Goal: Navigation & Orientation: Find specific page/section

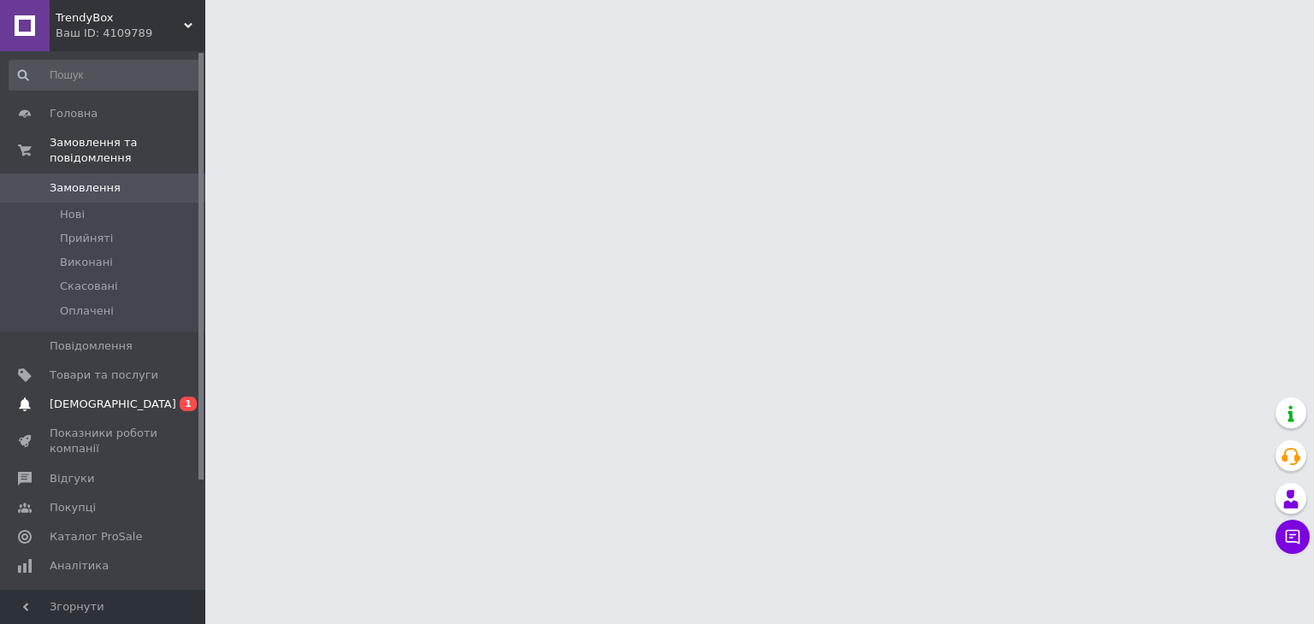
click at [137, 402] on link "Сповіщення 0 1" at bounding box center [105, 404] width 210 height 29
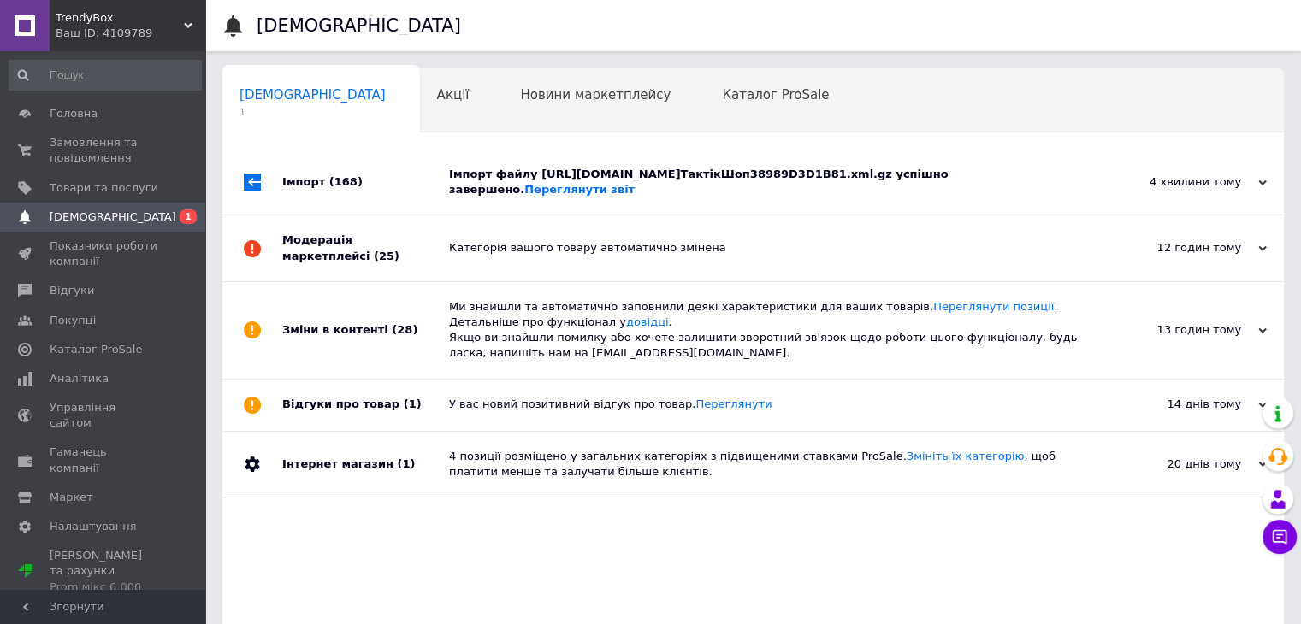
click at [633, 183] on div "Імпорт файлу [URL][DOMAIN_NAME]ТактікШоп38989D3D1B81.xml.gz успішно завершено. …" at bounding box center [772, 182] width 647 height 31
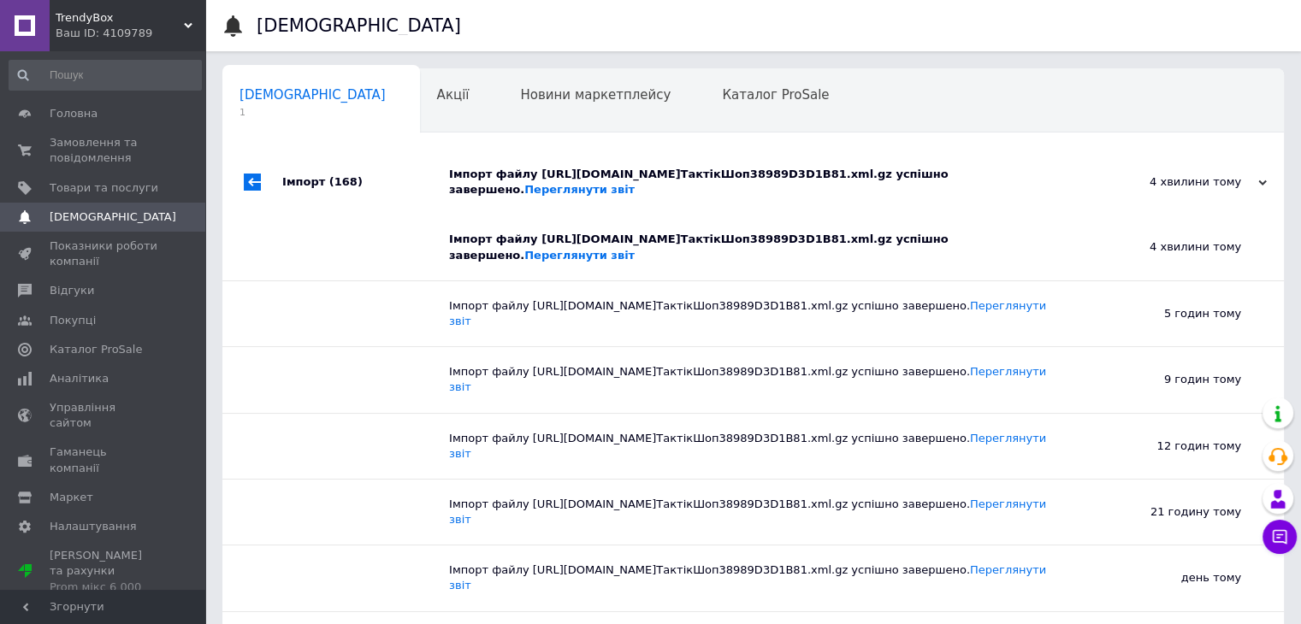
click at [640, 183] on div "Імпорт файлу [URL][DOMAIN_NAME]ТактікШоп38989D3D1B81.xml.gz успішно завершено. …" at bounding box center [772, 182] width 647 height 31
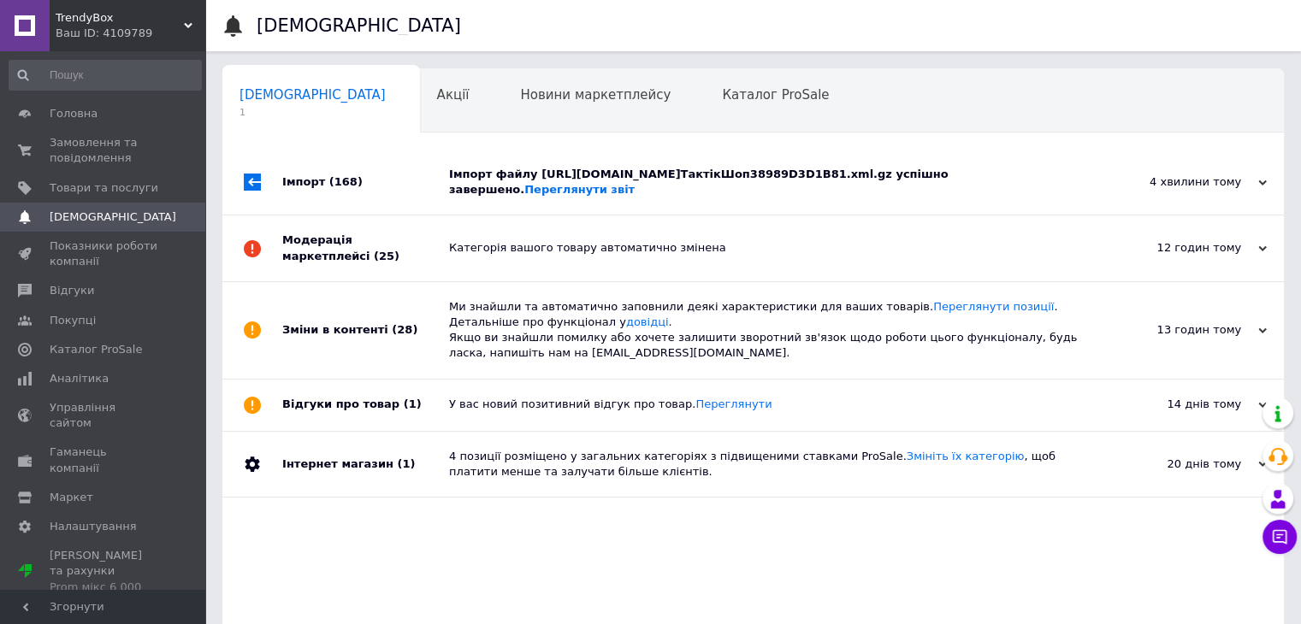
click at [640, 183] on div "Імпорт файлу [URL][DOMAIN_NAME]ТактікШоп38989D3D1B81.xml.gz успішно завершено. …" at bounding box center [772, 182] width 647 height 31
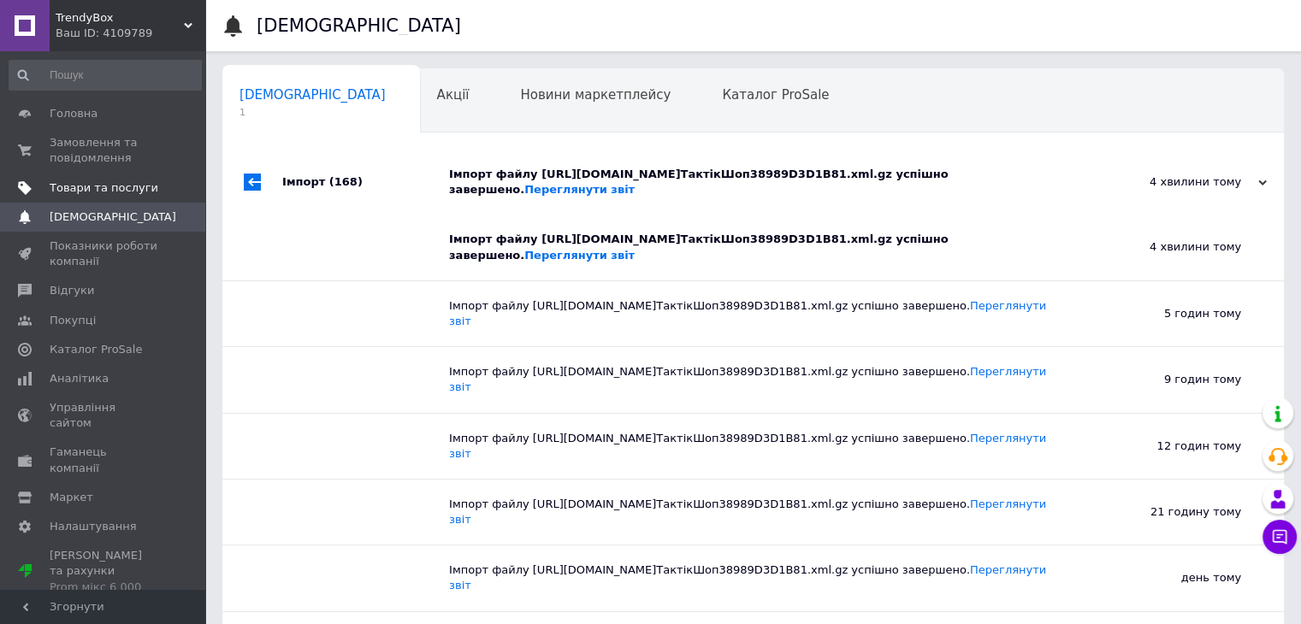
click at [72, 180] on span "Товари та послуги" at bounding box center [104, 187] width 109 height 15
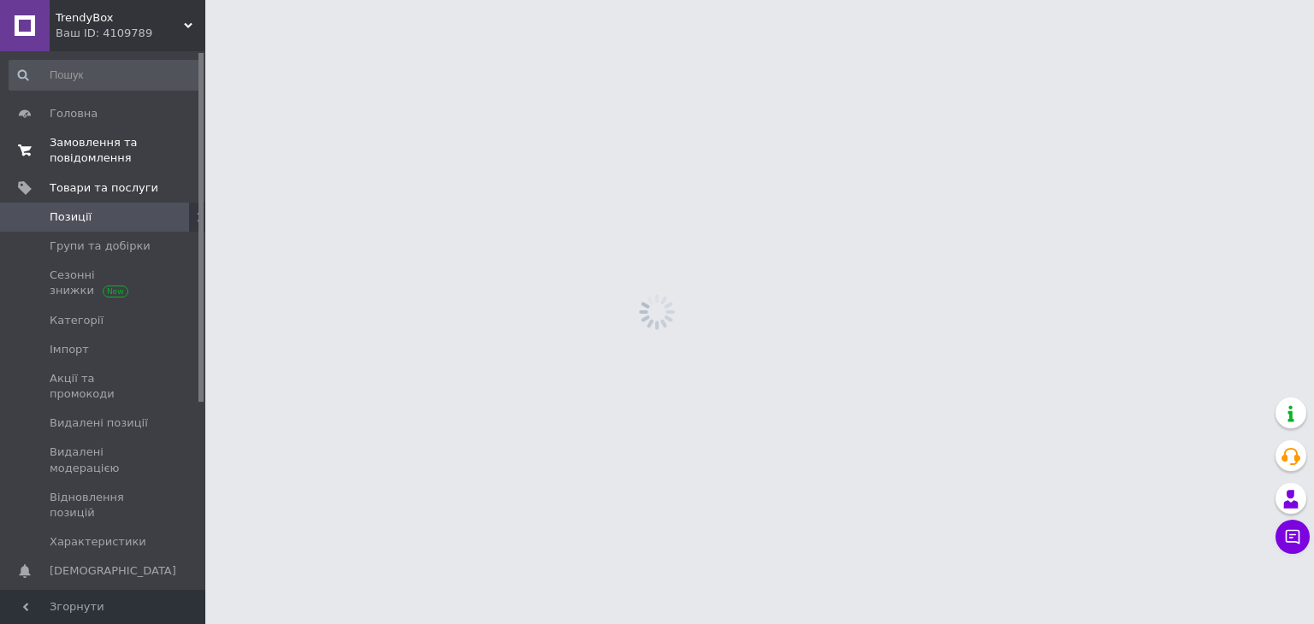
click at [97, 150] on span "Замовлення та повідомлення" at bounding box center [104, 150] width 109 height 31
